Goal: Use online tool/utility: Utilize a website feature to perform a specific function

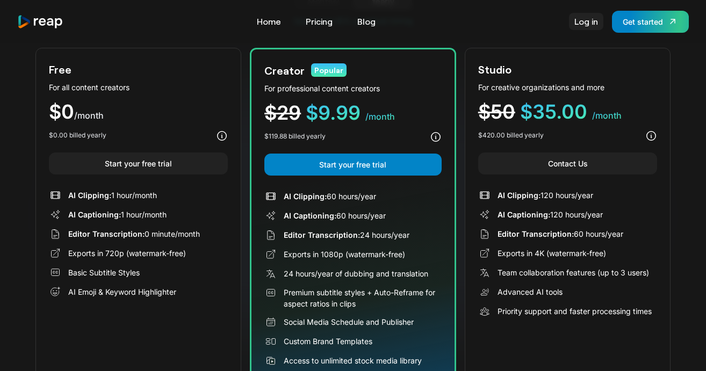
click at [584, 24] on link "Log in" at bounding box center [586, 21] width 34 height 17
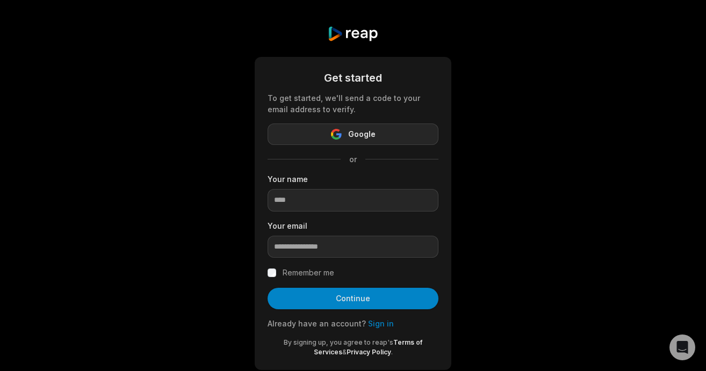
click at [348, 132] on button "Google" at bounding box center [353, 134] width 171 height 21
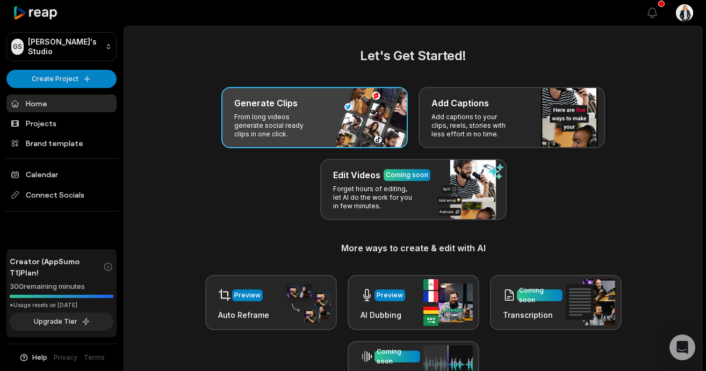
click at [322, 118] on div "Generate Clips From long videos generate social ready clips in one click." at bounding box center [314, 117] width 186 height 61
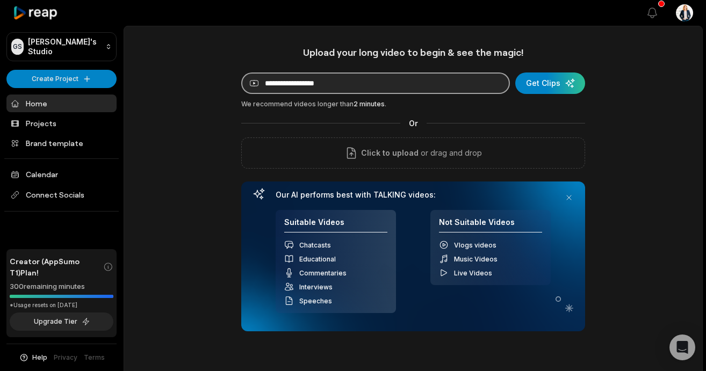
click at [367, 84] on input at bounding box center [375, 83] width 269 height 21
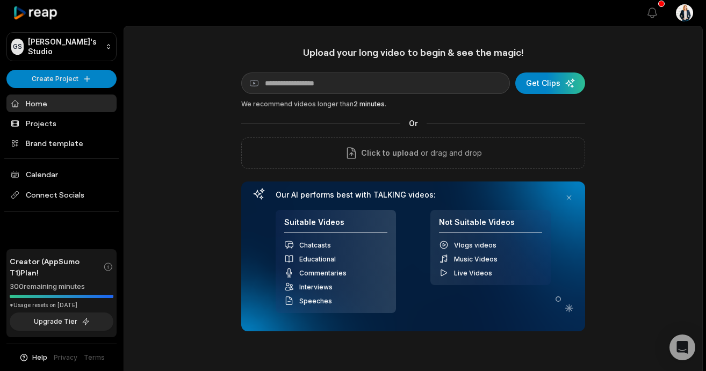
click at [223, 159] on div "Upload your long video to begin & see the magic! YouTube link Get Clips We reco…" at bounding box center [413, 299] width 578 height 507
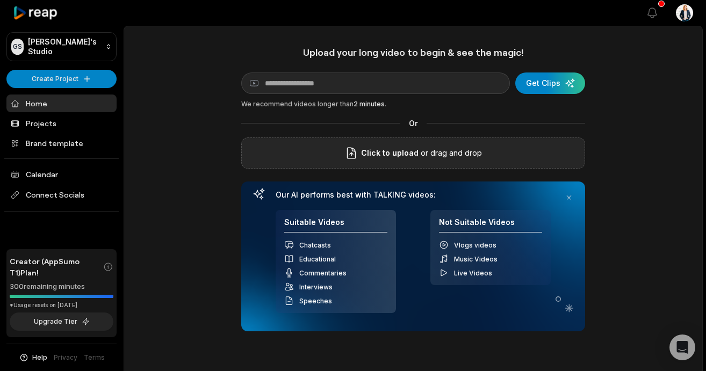
click at [373, 154] on span "Click to upload" at bounding box center [389, 153] width 57 height 13
click at [0, 0] on input "Click to upload" at bounding box center [0, 0] width 0 height 0
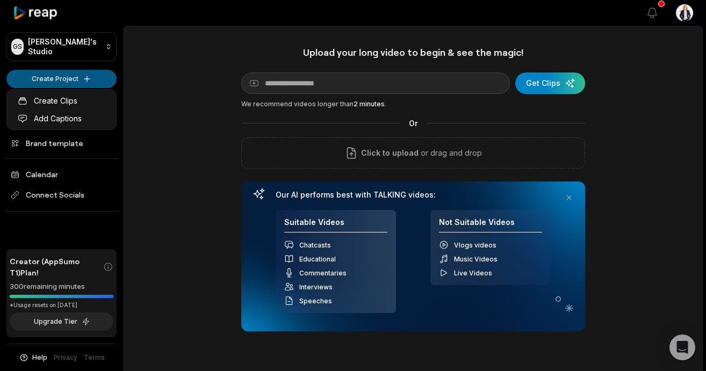
click at [88, 73] on html "GS [PERSON_NAME]'s Studio Create Project Home Projects Brand template Calendar …" at bounding box center [353, 185] width 706 height 371
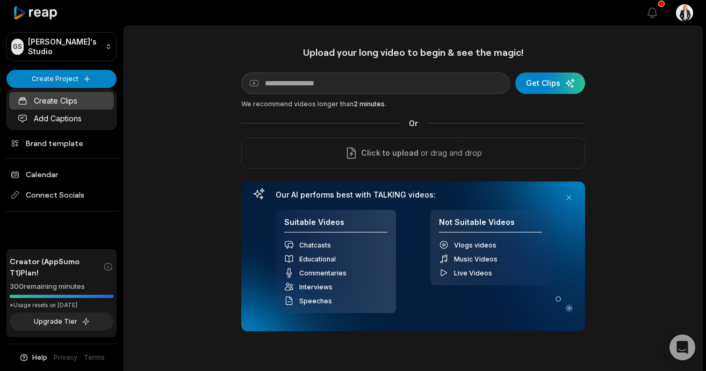
click at [70, 97] on link "Create Clips" at bounding box center [61, 101] width 105 height 18
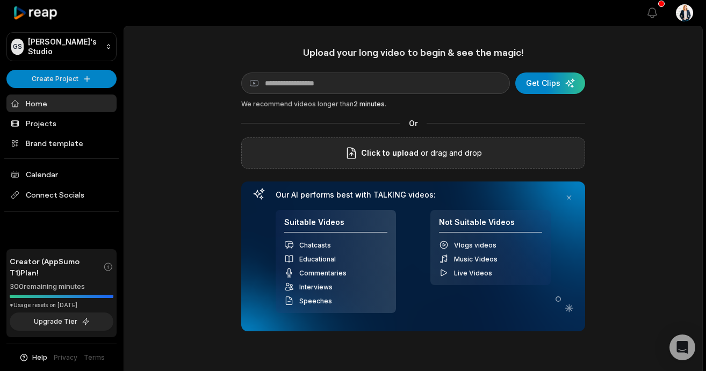
click at [433, 148] on p "or drag and drop" at bounding box center [450, 153] width 63 height 13
click at [344, 155] on div "Click to upload or drag and drop" at bounding box center [413, 153] width 344 height 31
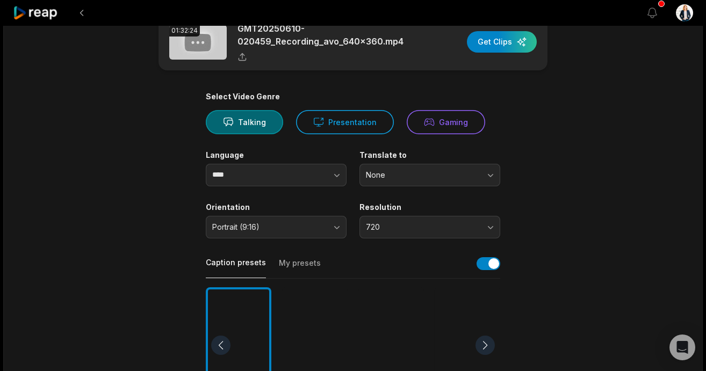
scroll to position [32, 0]
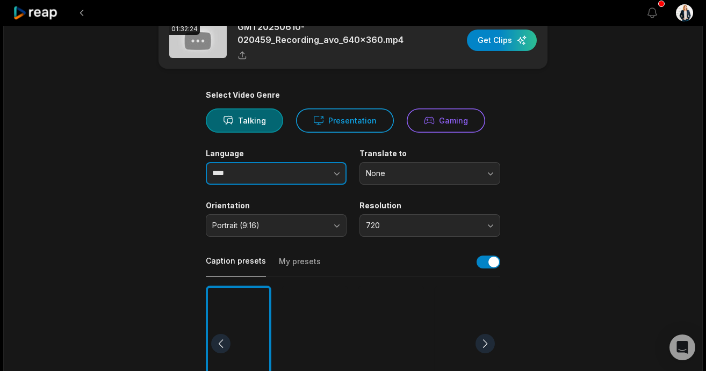
click at [245, 167] on input "****" at bounding box center [276, 173] width 141 height 23
click at [313, 173] on button "button" at bounding box center [315, 173] width 61 height 23
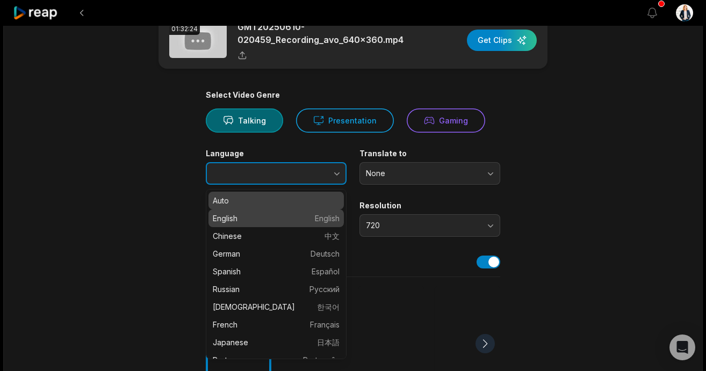
type input "*******"
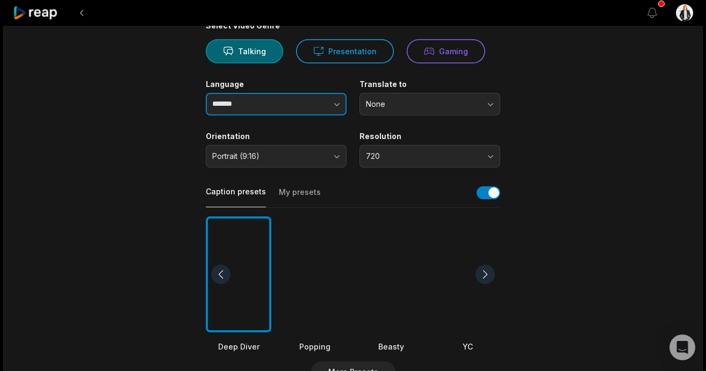
scroll to position [113, 0]
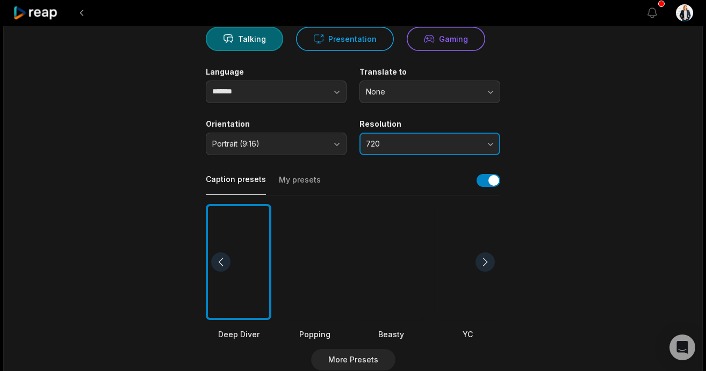
click at [492, 142] on button "720" at bounding box center [430, 144] width 141 height 23
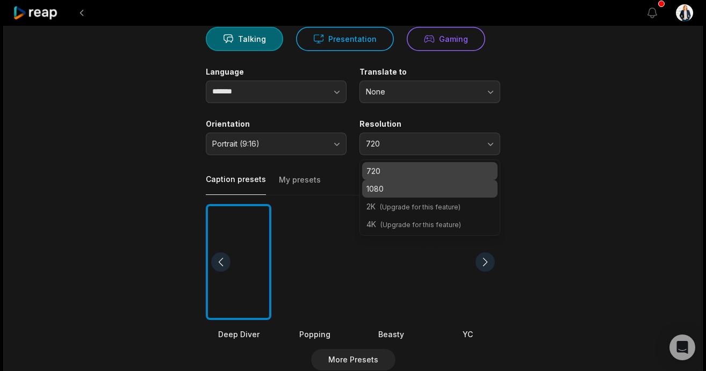
click at [459, 186] on p "1080" at bounding box center [429, 188] width 127 height 11
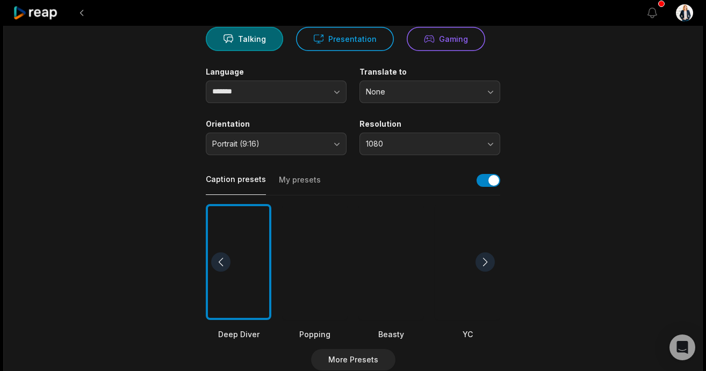
click at [555, 175] on main "01:32:24 GMT20250610-020459_Recording_avo_640x360.mp4 Get Clips Select Video Ge…" at bounding box center [353, 259] width 520 height 658
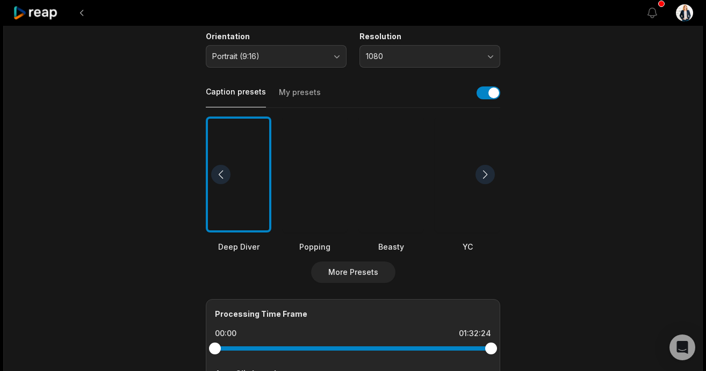
scroll to position [202, 0]
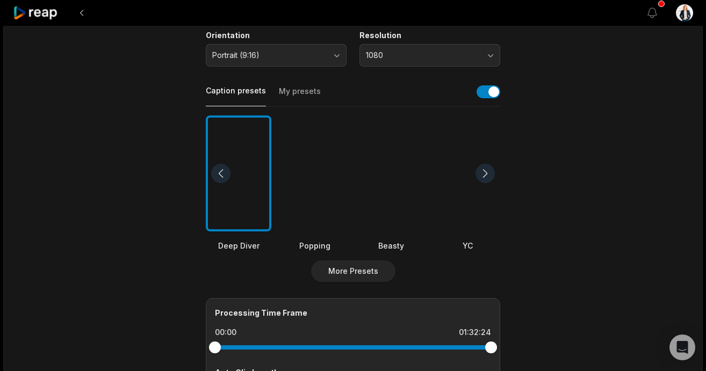
click at [486, 174] on div at bounding box center [485, 173] width 19 height 19
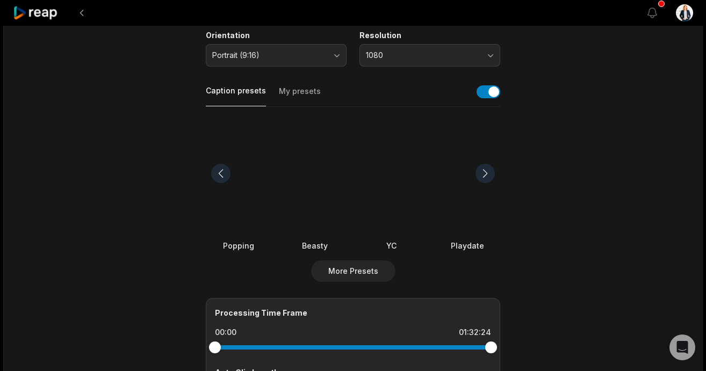
click at [254, 205] on div at bounding box center [239, 174] width 66 height 117
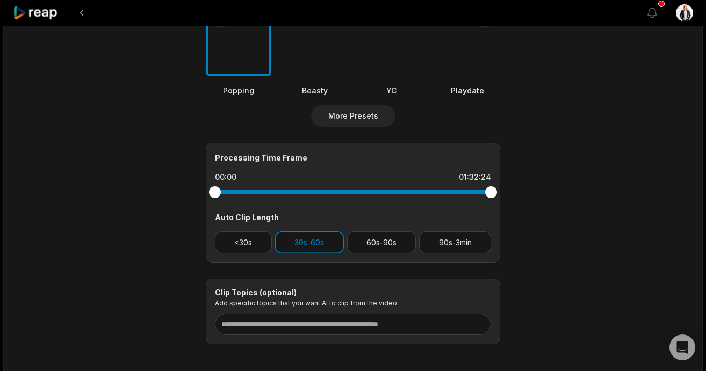
scroll to position [363, 0]
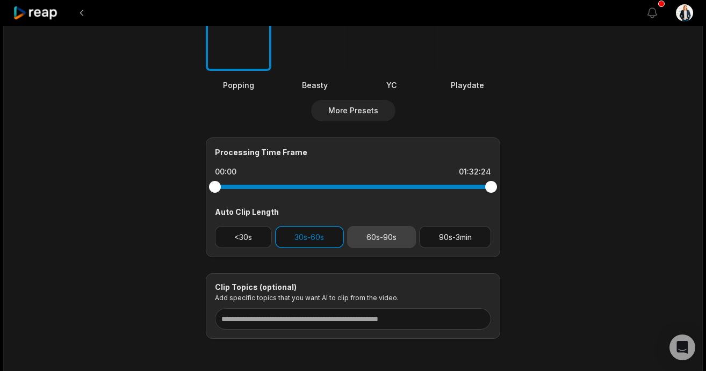
click at [394, 236] on button "60s-90s" at bounding box center [381, 237] width 69 height 22
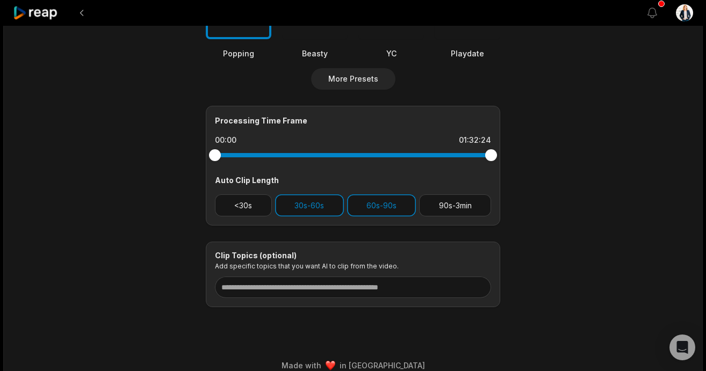
scroll to position [406, 0]
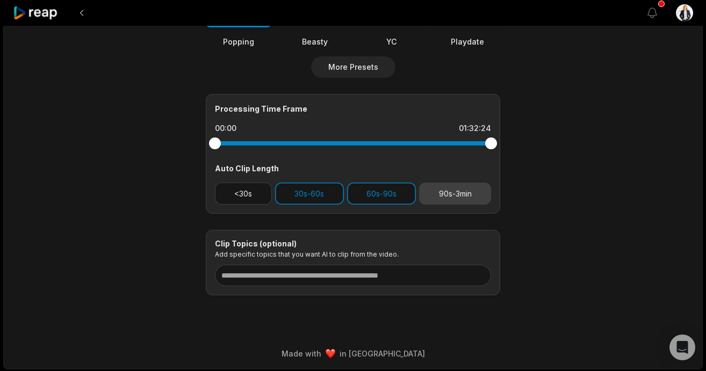
click at [456, 192] on button "90s-3min" at bounding box center [455, 194] width 72 height 22
click at [248, 191] on button "<30s" at bounding box center [243, 194] width 57 height 22
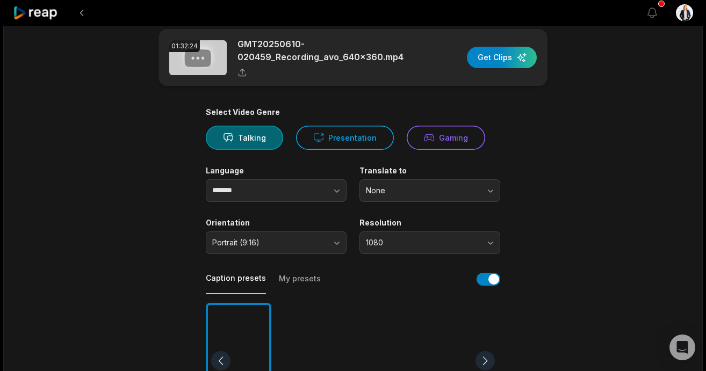
scroll to position [0, 0]
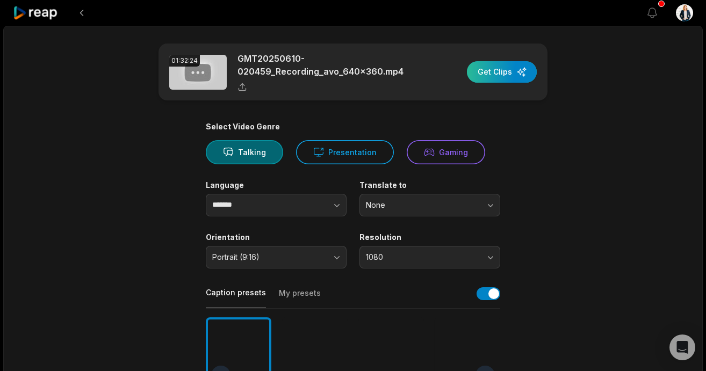
click at [508, 74] on div "button" at bounding box center [502, 71] width 70 height 21
